Goal: Navigation & Orientation: Find specific page/section

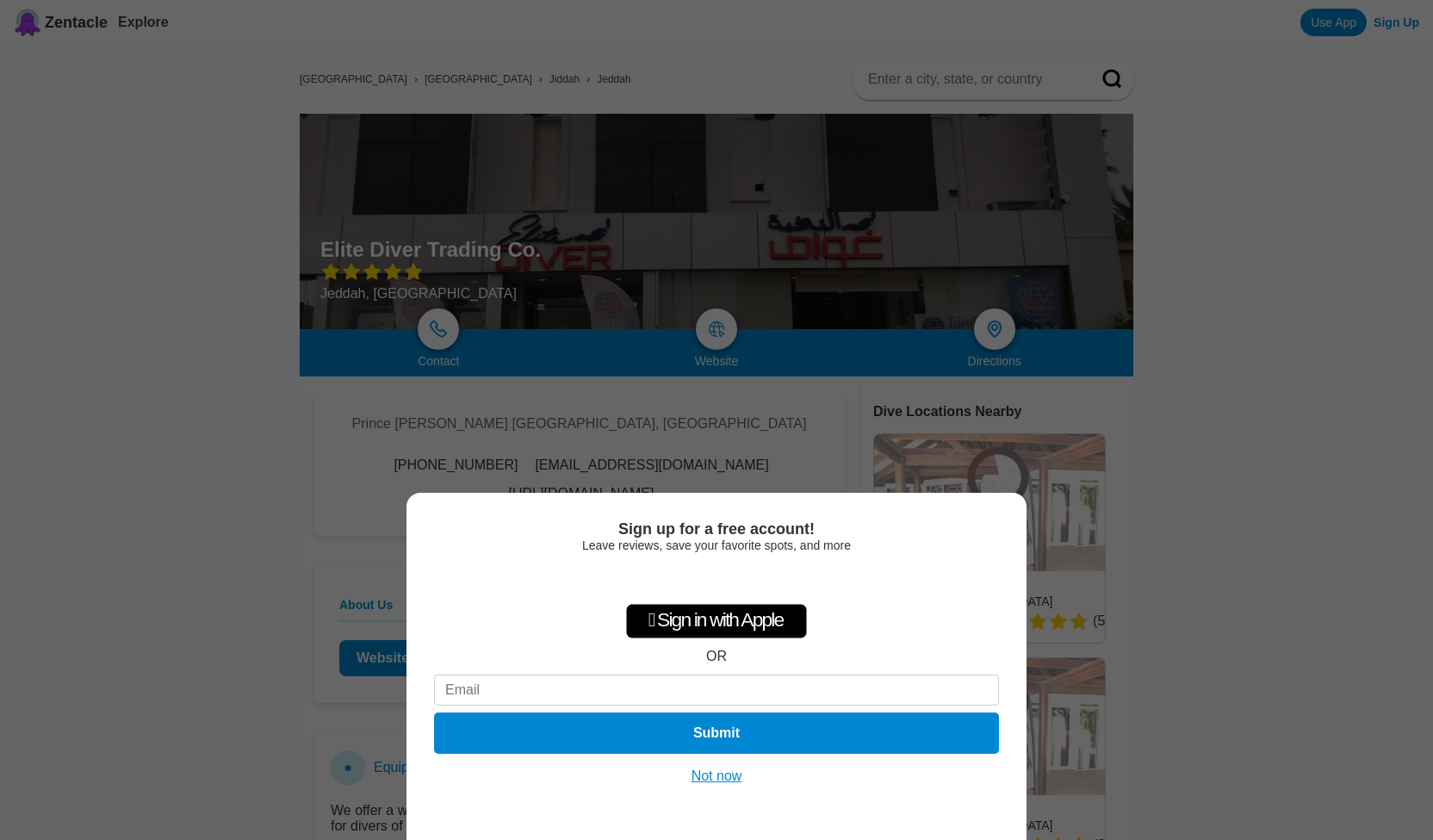
click at [694, 779] on button "Not now" at bounding box center [717, 775] width 62 height 17
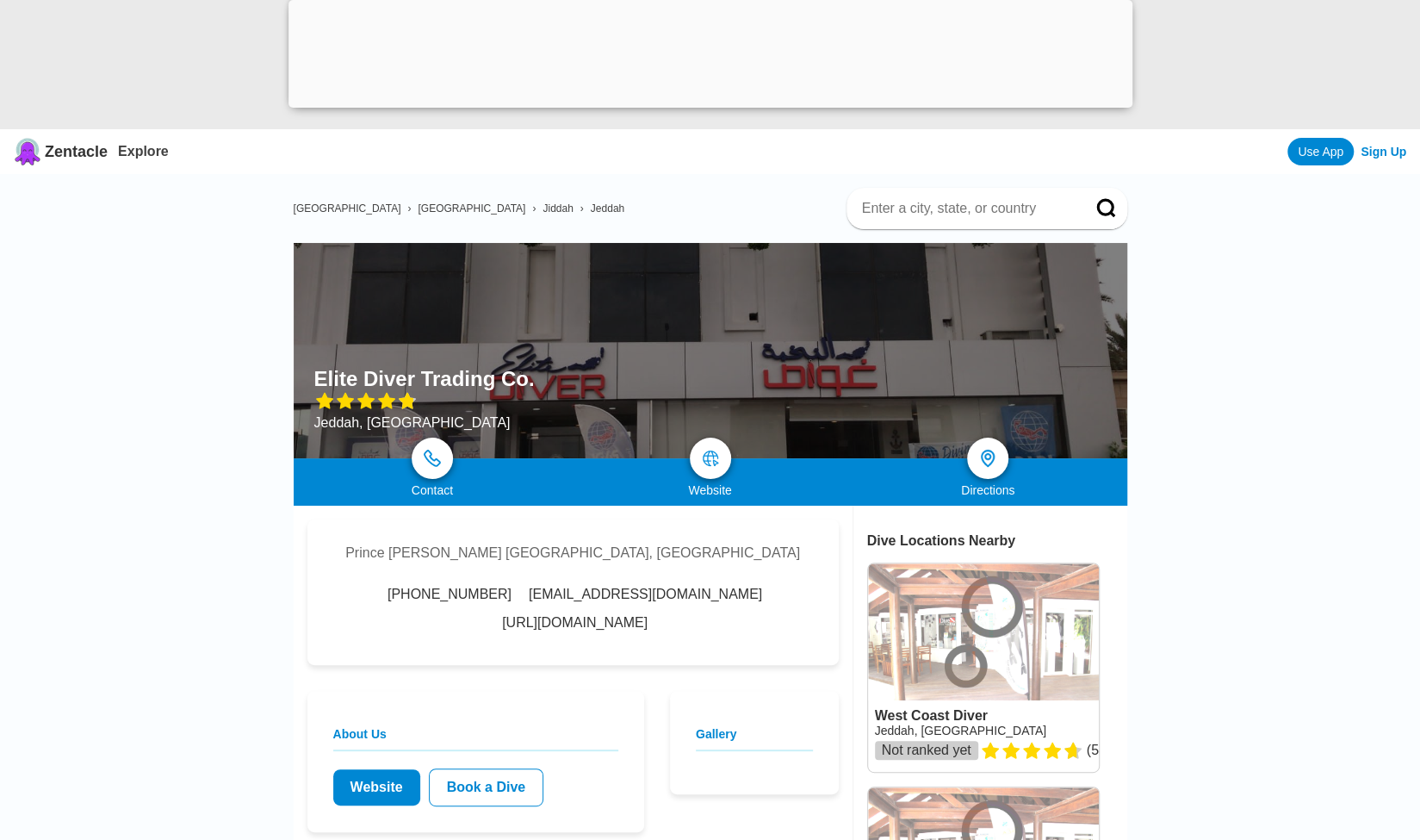
click at [517, 373] on h1 "Elite Diver Trading Co." at bounding box center [425, 378] width 220 height 24
drag, startPoint x: 528, startPoint y: 375, endPoint x: 318, endPoint y: 367, distance: 210.2
click at [318, 367] on h1 "Elite Diver Trading Co." at bounding box center [425, 378] width 220 height 24
copy h1 "Elite Diver Trading Co."
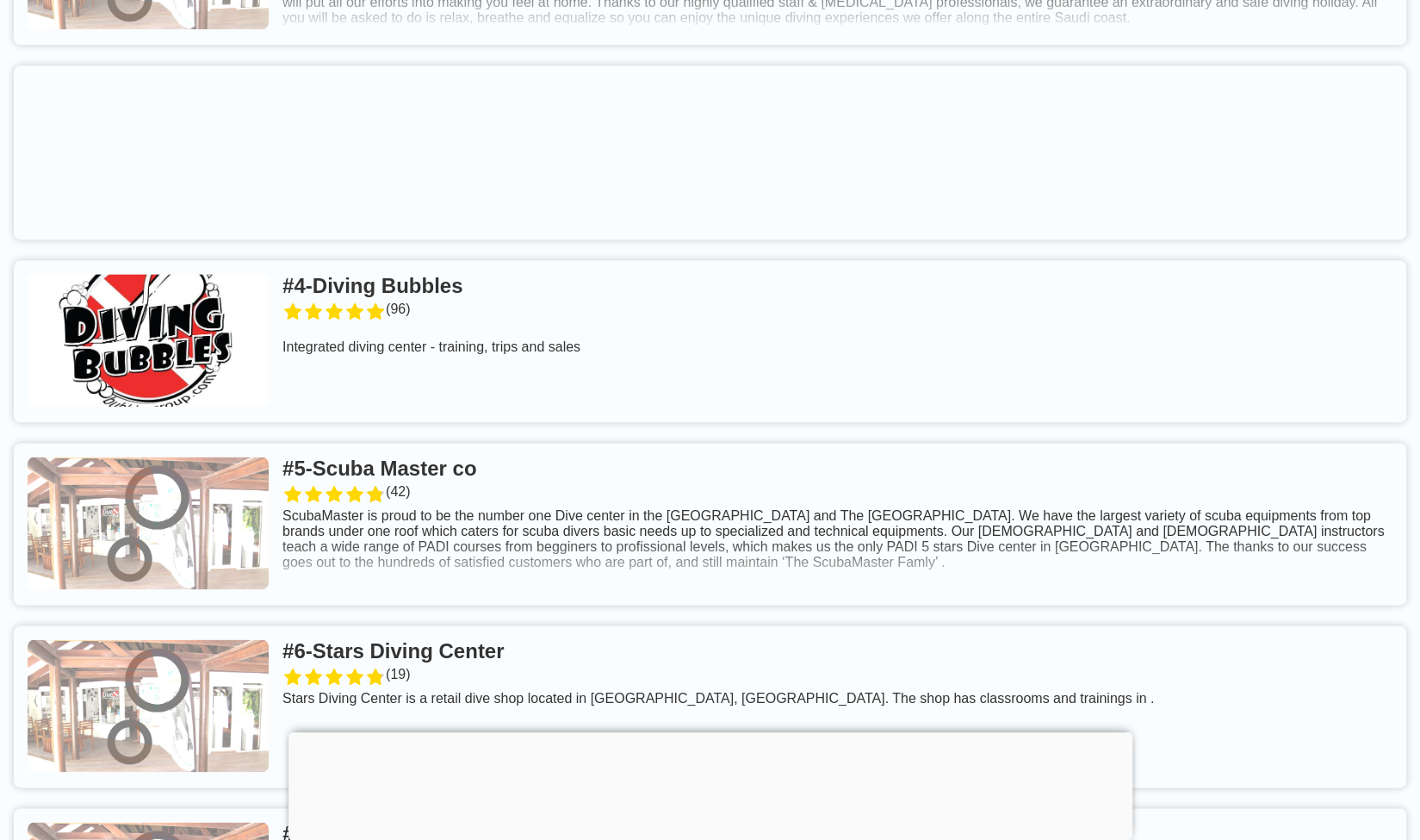
scroll to position [1378, 0]
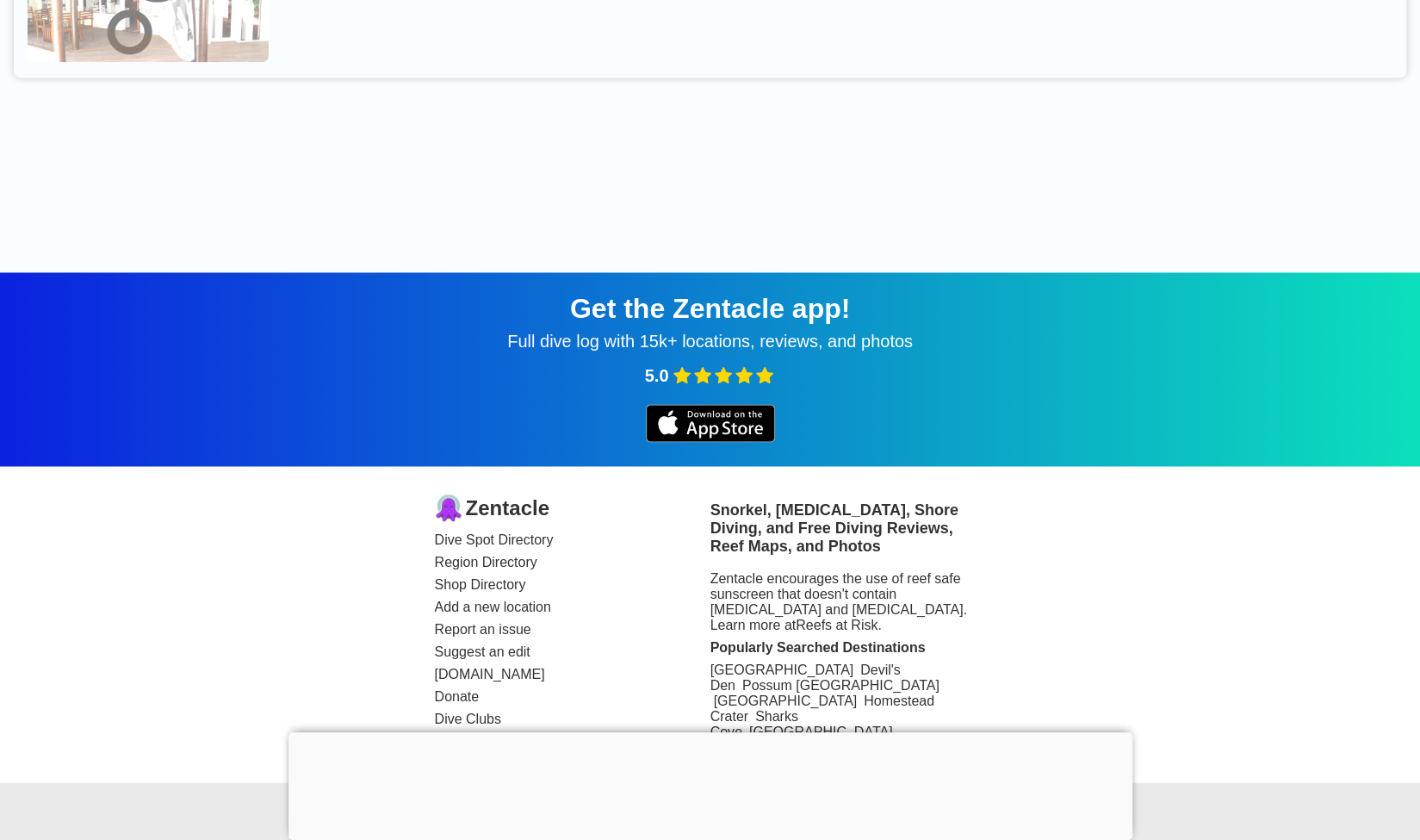
scroll to position [6047, 0]
